Goal: Entertainment & Leisure: Consume media (video, audio)

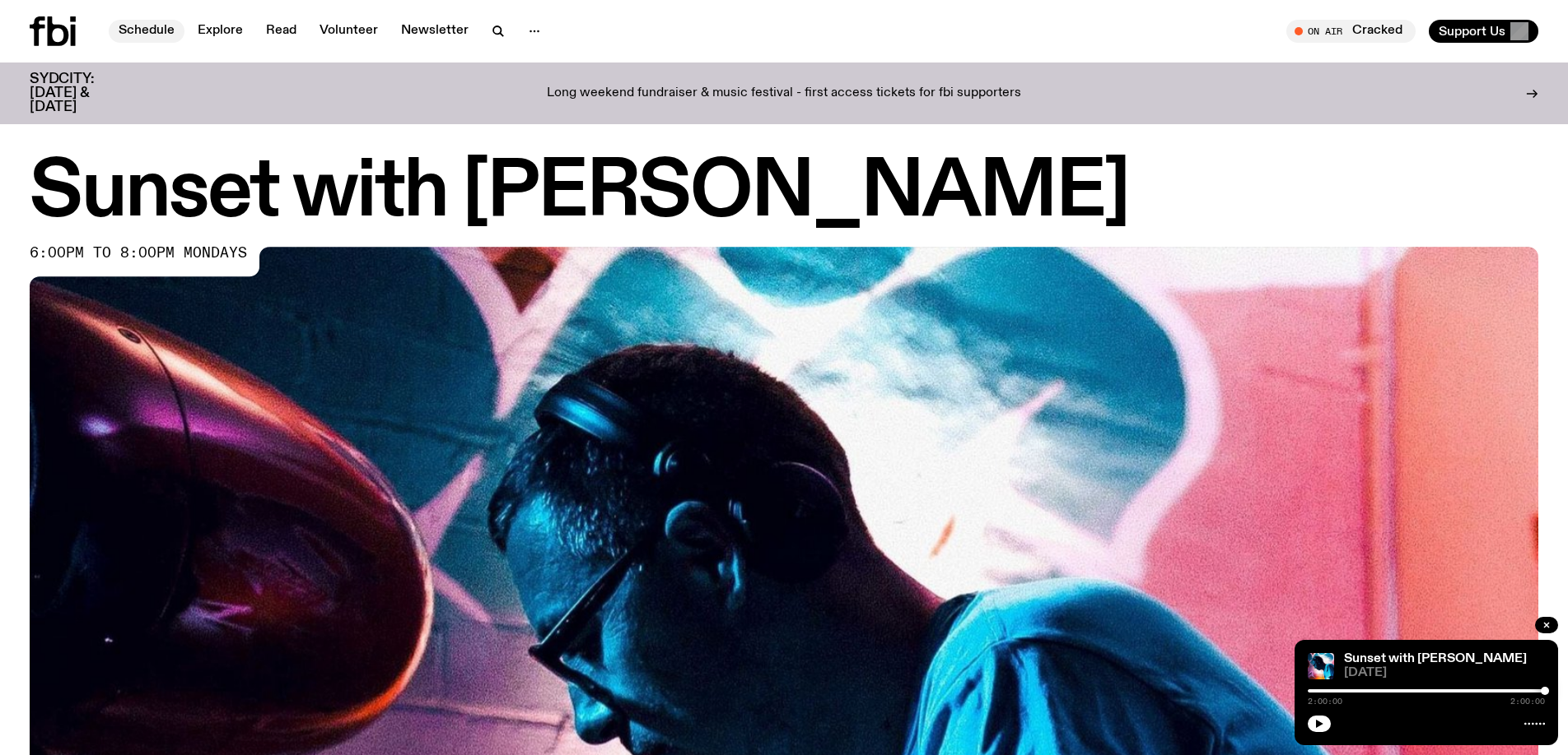
click at [135, 31] on link "Schedule" at bounding box center [146, 31] width 76 height 23
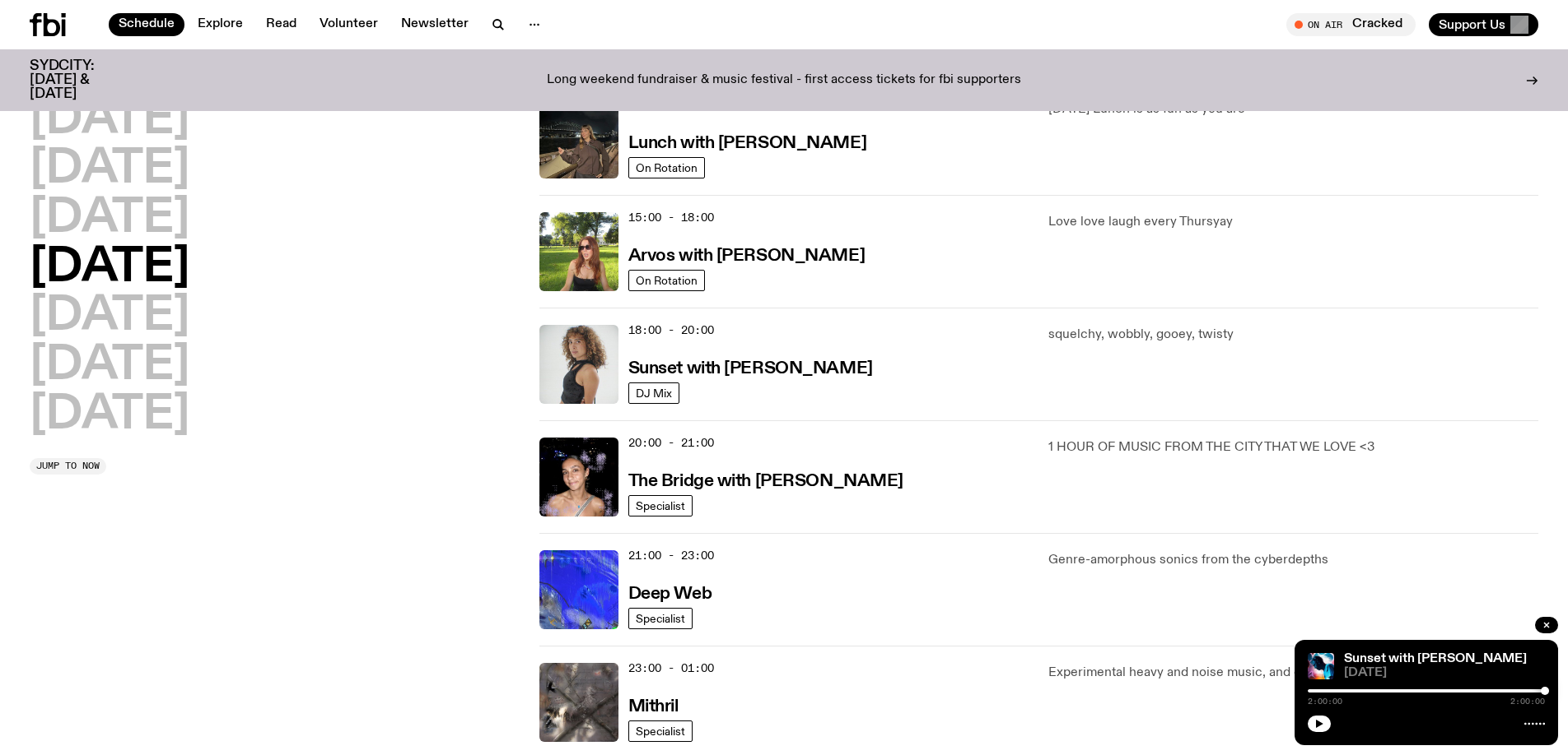
scroll to position [452, 0]
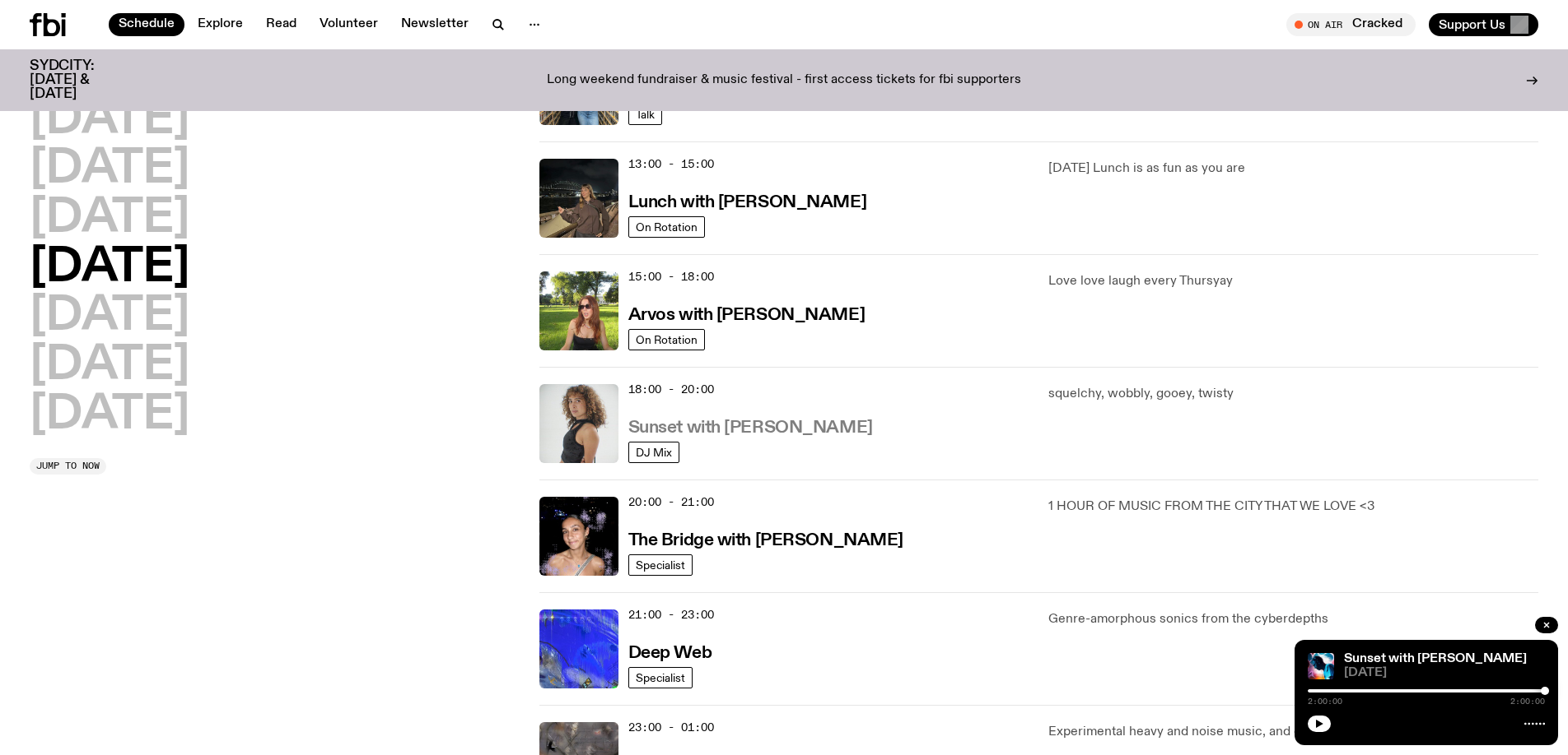
click at [676, 437] on h3 "Sunset with [PERSON_NAME]" at bounding box center [750, 429] width 244 height 17
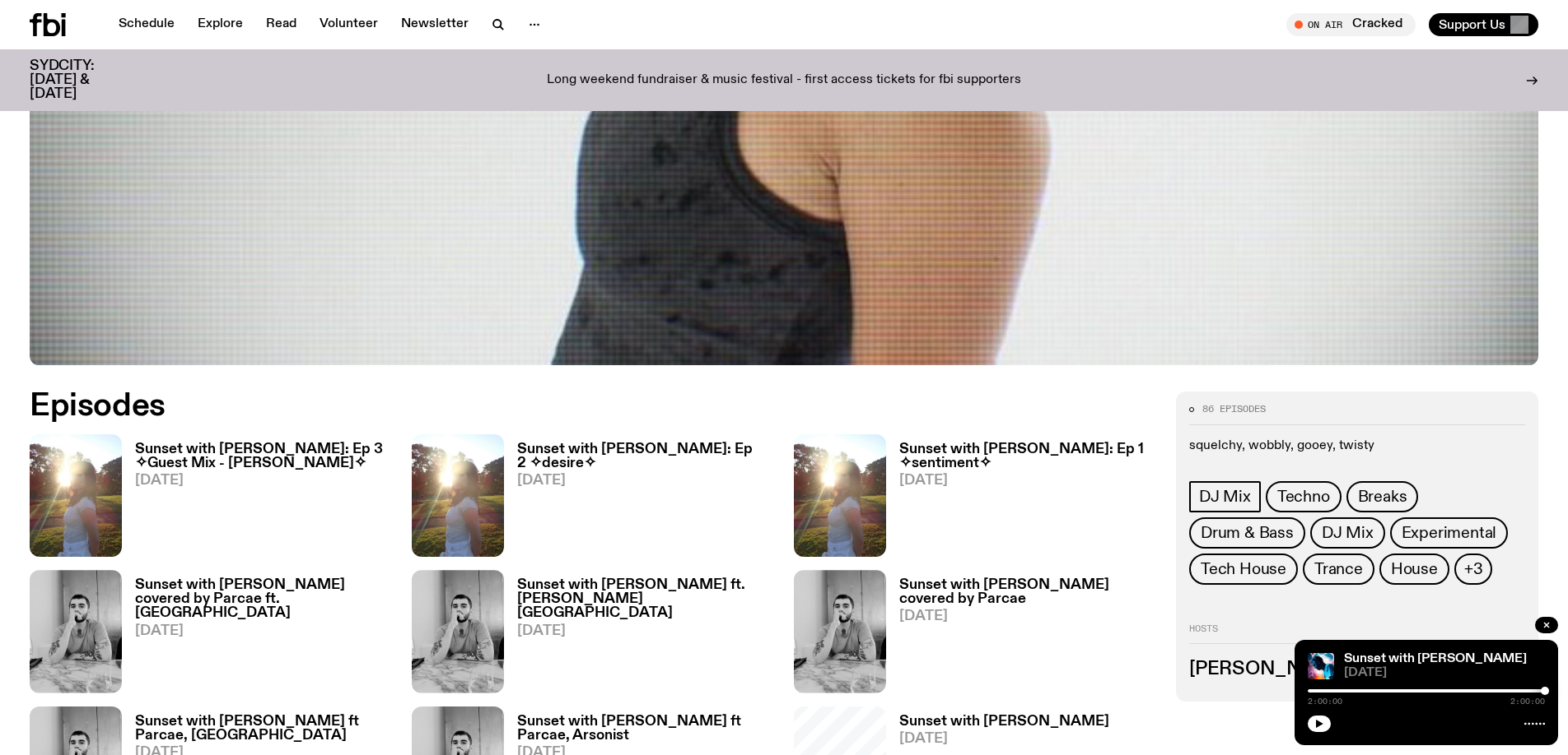
scroll to position [923, 0]
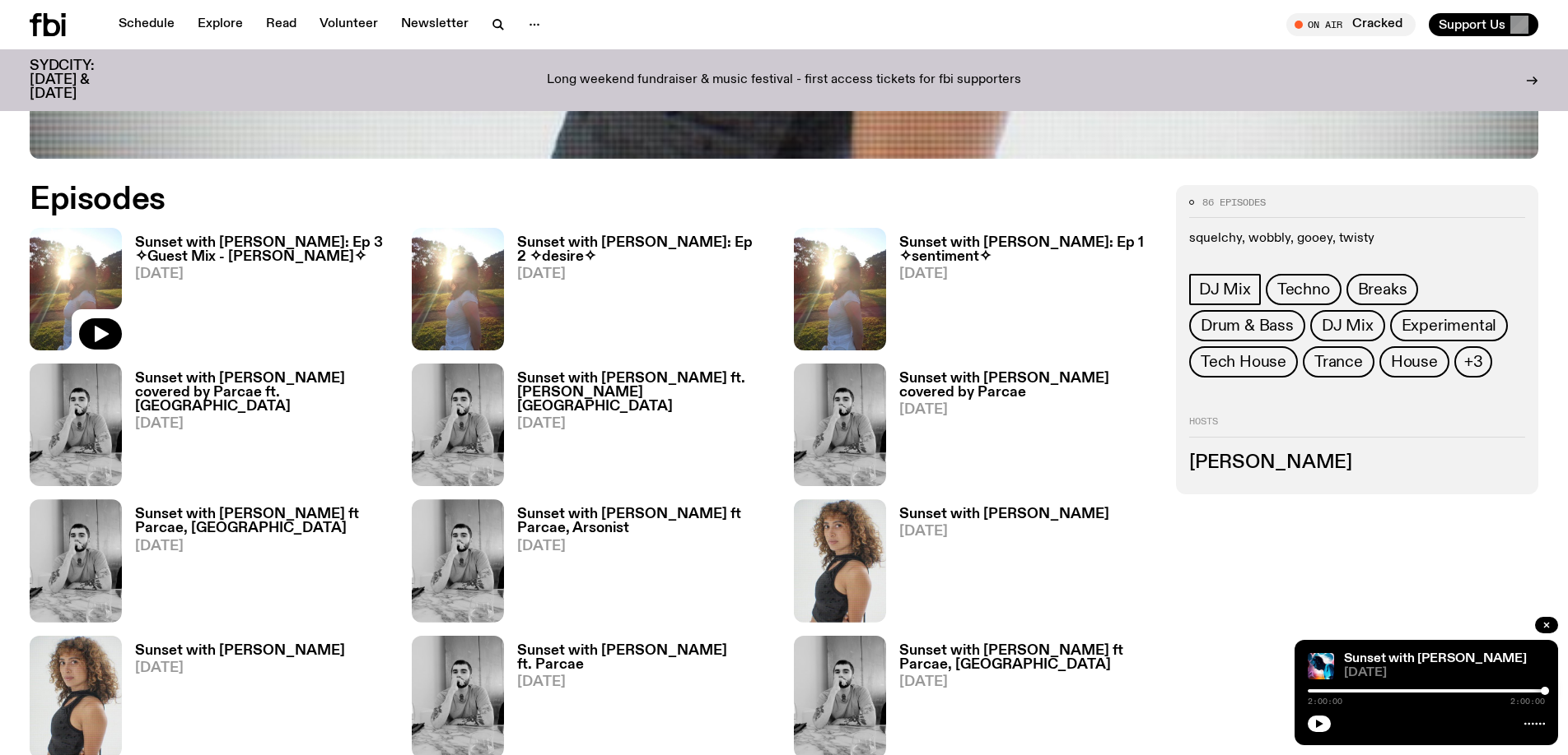
click at [99, 268] on img at bounding box center [76, 289] width 92 height 122
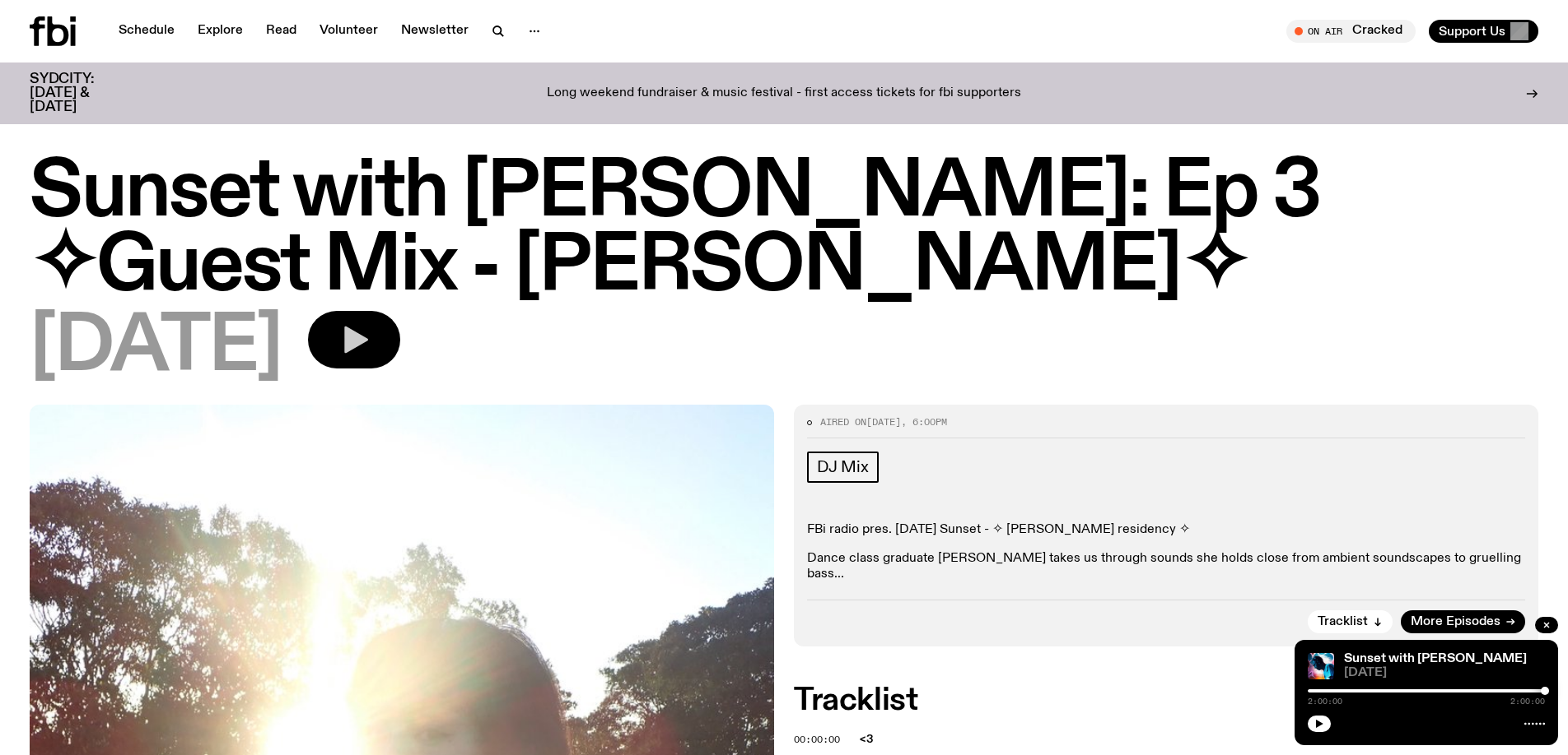
click at [371, 323] on icon "button" at bounding box center [354, 339] width 33 height 33
